Goal: Navigation & Orientation: Understand site structure

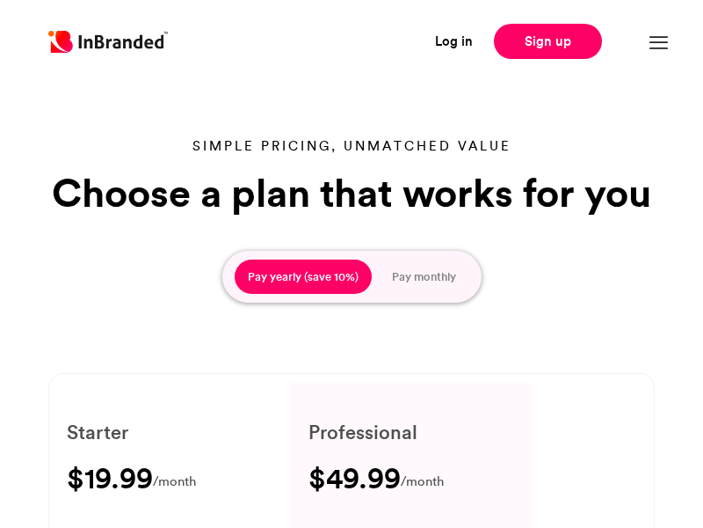
type input "****"
